Goal: Navigation & Orientation: Find specific page/section

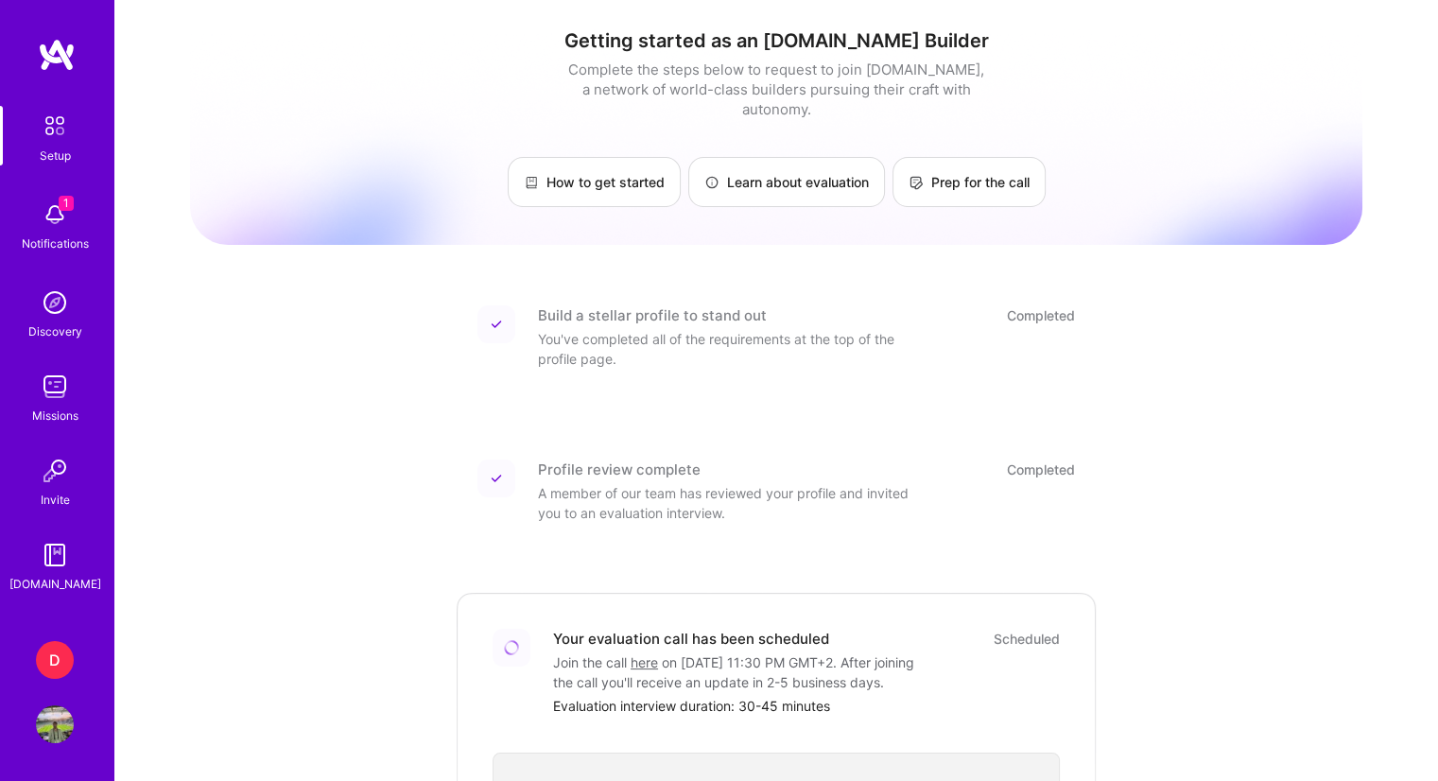
click at [53, 219] on img at bounding box center [55, 215] width 38 height 38
click at [48, 385] on img at bounding box center [55, 387] width 38 height 38
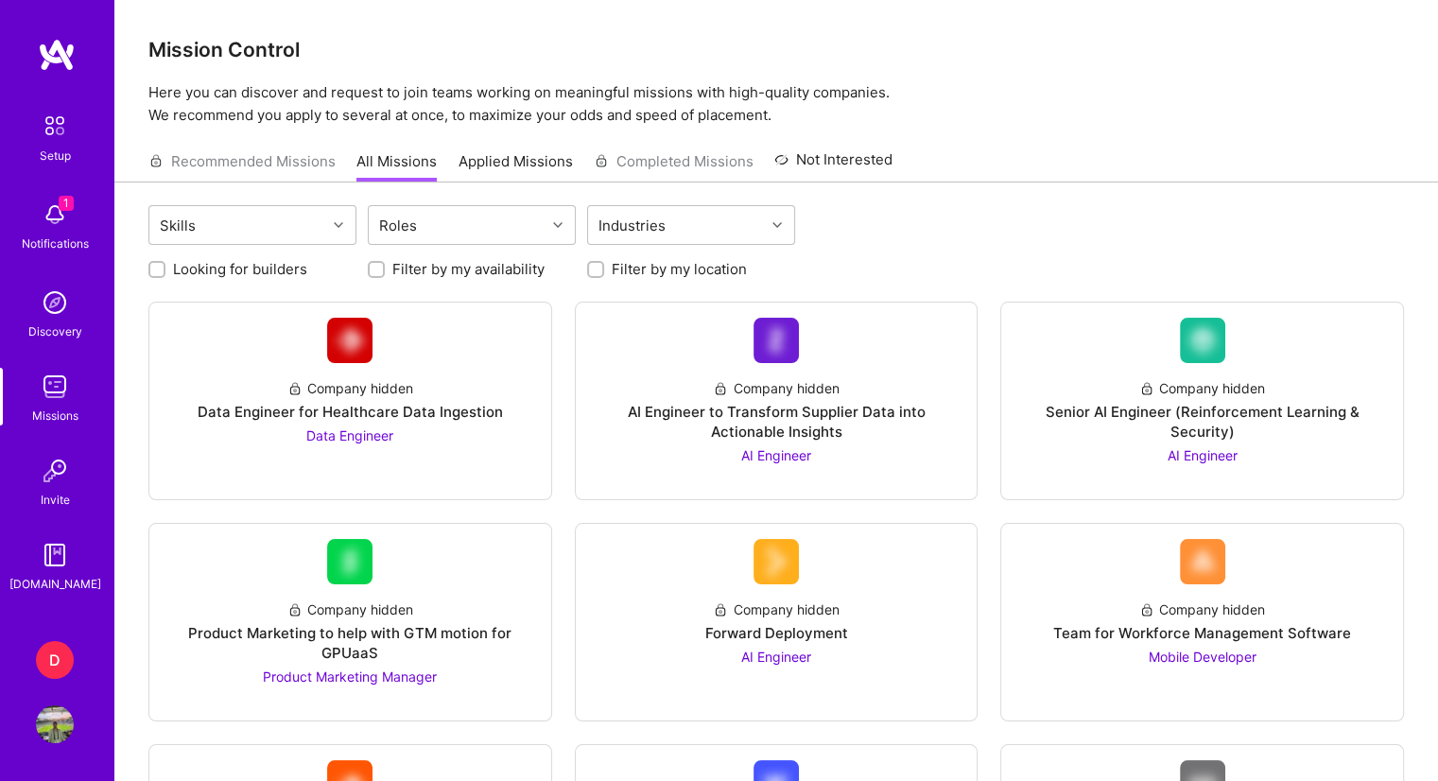
click at [62, 216] on img at bounding box center [55, 215] width 38 height 38
click at [48, 726] on img at bounding box center [55, 724] width 38 height 38
